Goal: Information Seeking & Learning: Learn about a topic

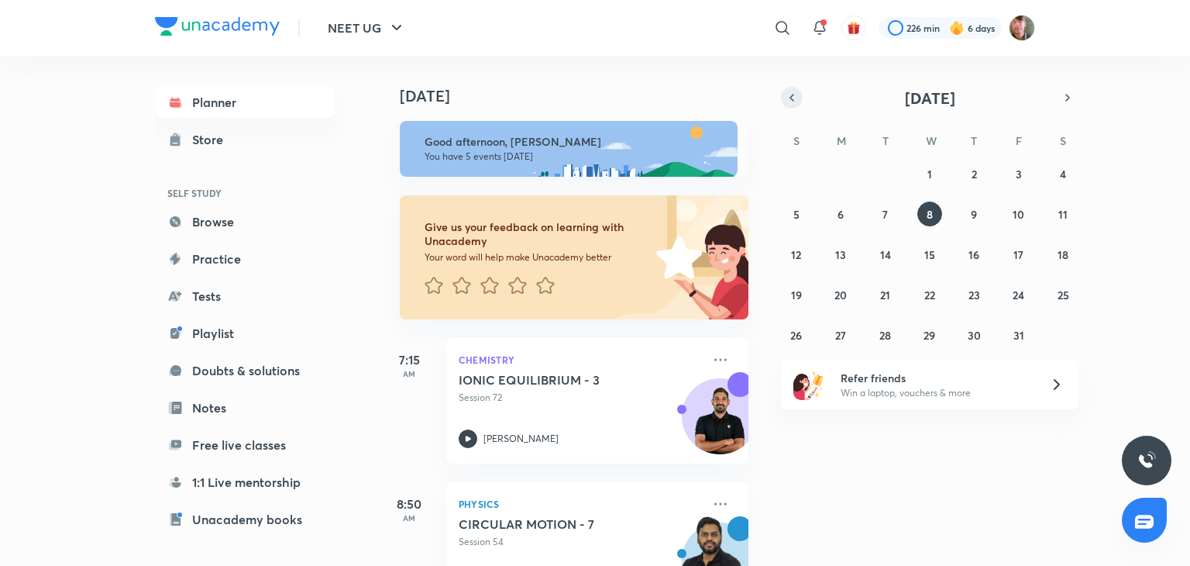
click at [800, 93] on button "button" at bounding box center [792, 98] width 22 height 22
click at [1019, 253] on abbr "19" at bounding box center [1018, 254] width 11 height 15
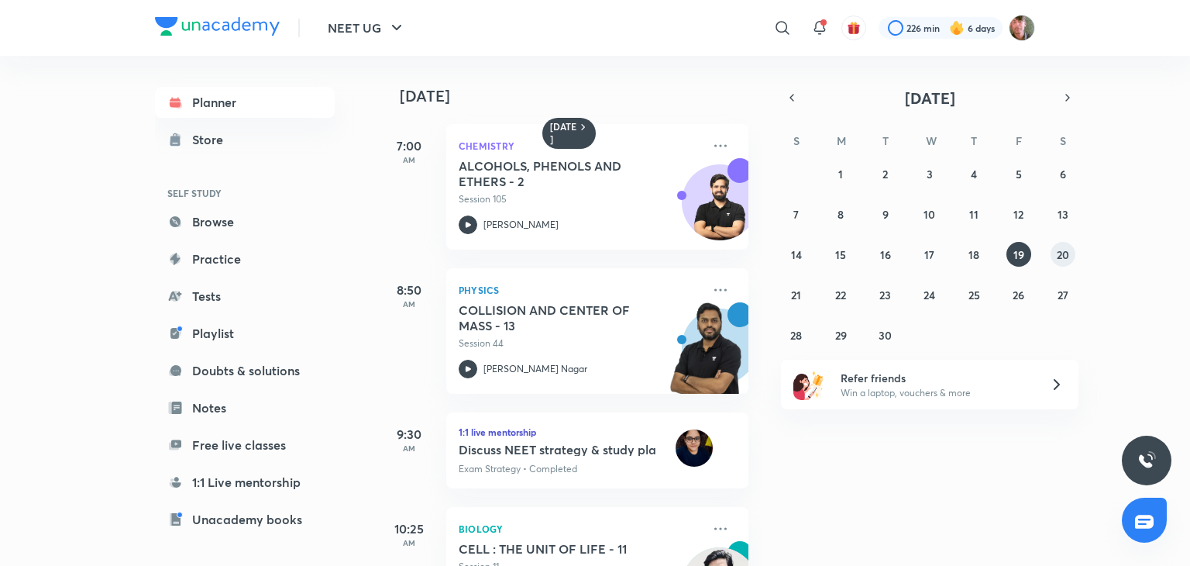
click at [1061, 253] on abbr "20" at bounding box center [1063, 254] width 12 height 15
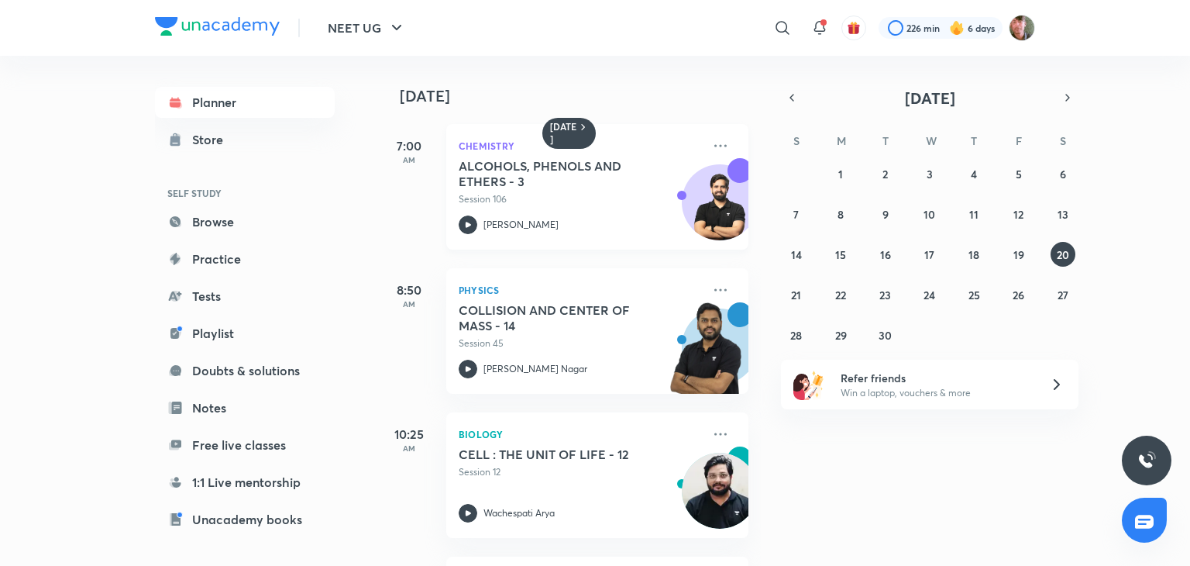
click at [463, 223] on icon at bounding box center [468, 224] width 19 height 19
